Goal: Transaction & Acquisition: Purchase product/service

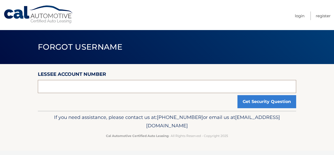
click at [148, 88] on input "text" at bounding box center [167, 86] width 259 height 13
click at [100, 87] on input "text" at bounding box center [167, 86] width 259 height 13
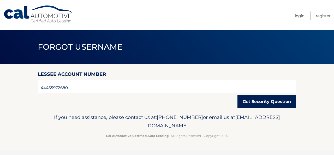
type input "44455972680"
click at [268, 101] on button "Get Security Question" at bounding box center [267, 101] width 59 height 13
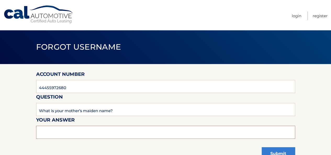
click at [103, 132] on input "text" at bounding box center [165, 132] width 259 height 13
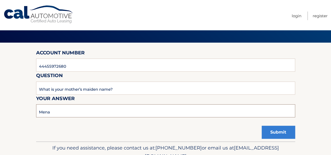
scroll to position [48, 0]
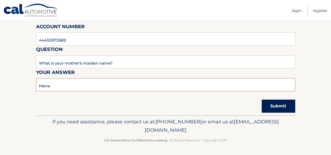
type input "Mena"
click at [272, 107] on button "Submit" at bounding box center [277, 106] width 33 height 13
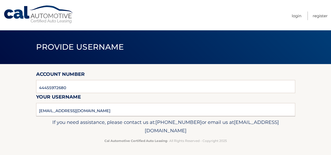
scroll to position [1, 0]
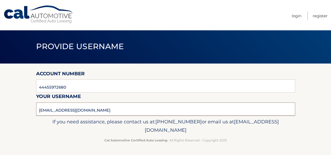
drag, startPoint x: 103, startPoint y: 109, endPoint x: 31, endPoint y: 108, distance: 72.1
click at [14, 110] on section "Account Number 44455972680 Your username vickyg0902@gmail.com" at bounding box center [165, 89] width 331 height 52
click at [298, 14] on link "Login" at bounding box center [296, 15] width 10 height 9
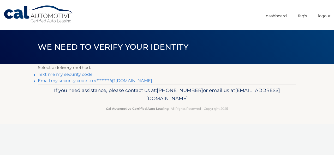
click at [72, 74] on link "Text me my security code" at bounding box center [65, 74] width 55 height 5
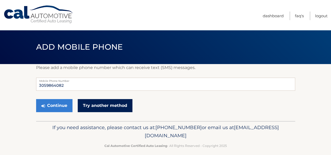
click at [97, 103] on link "Try another method" at bounding box center [105, 105] width 55 height 13
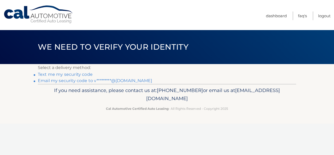
click at [72, 80] on link "Email my security code to v*********@[DOMAIN_NAME]" at bounding box center [95, 80] width 114 height 5
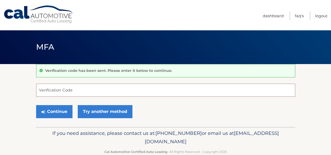
click at [96, 96] on input "Verification Code" at bounding box center [165, 90] width 259 height 13
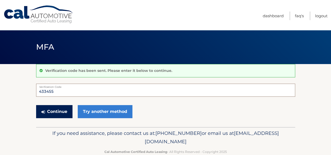
type input "433455"
click at [53, 113] on button "Continue" at bounding box center [54, 111] width 36 height 13
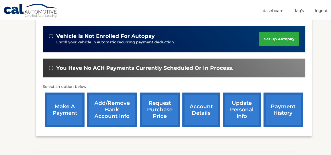
scroll to position [131, 0]
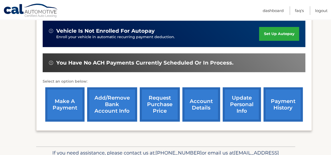
click at [70, 102] on link "make a payment" at bounding box center [64, 104] width 39 height 34
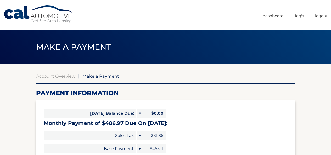
select select "NDZiMTJhNTQtMmVhZC00OWE2LWFkNTktMmUzODgzNzlmNTRh"
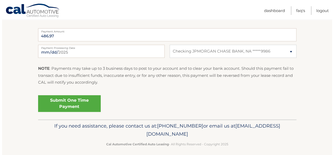
scroll to position [218, 0]
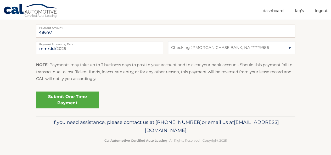
click at [63, 97] on link "Submit One Time Payment" at bounding box center [67, 99] width 63 height 17
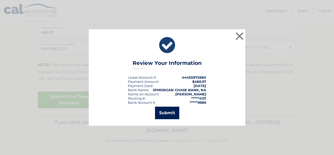
click at [165, 111] on button "Submit" at bounding box center [167, 113] width 24 height 13
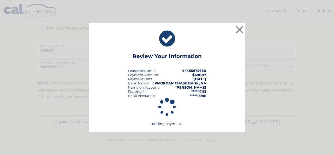
scroll to position [199, 0]
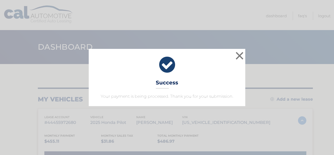
click at [211, 66] on icon at bounding box center [167, 64] width 144 height 19
click at [240, 55] on button "×" at bounding box center [240, 55] width 10 height 10
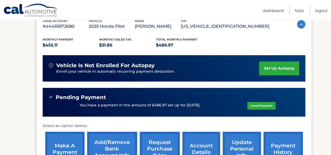
scroll to position [105, 0]
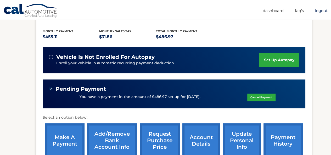
click at [319, 11] on link "Logout" at bounding box center [321, 10] width 13 height 9
